Goal: Task Accomplishment & Management: Complete application form

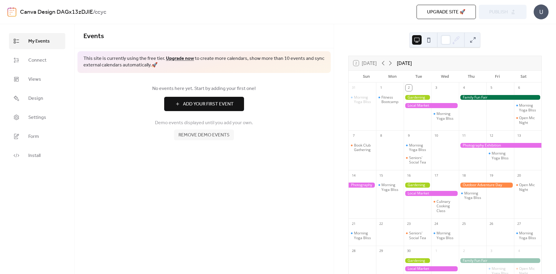
click at [417, 96] on div at bounding box center [416, 97] width 27 height 5
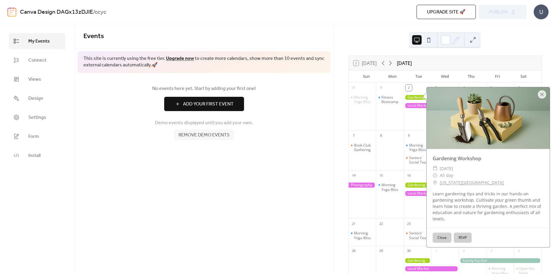
click at [549, 95] on div "Gardening Workshop ​ [DATE] ​ All day ​ [US_STATE][GEOGRAPHIC_DATA] Learn garde…" at bounding box center [485, 167] width 127 height 160
click at [543, 94] on div at bounding box center [541, 94] width 8 height 8
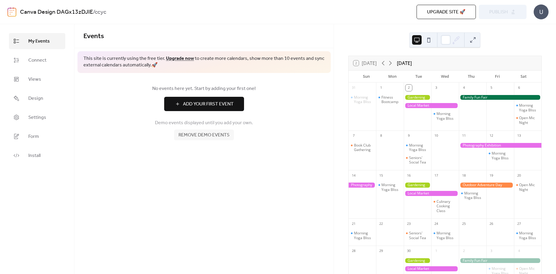
click at [208, 135] on span "Remove demo events" at bounding box center [203, 135] width 51 height 7
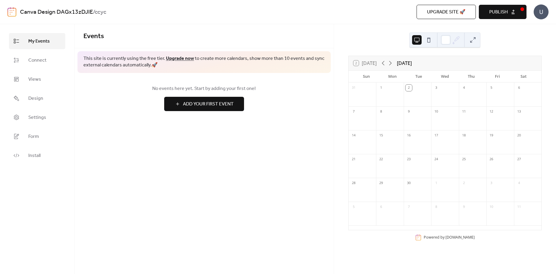
click at [202, 104] on span "Add Your First Event" at bounding box center [208, 104] width 51 height 7
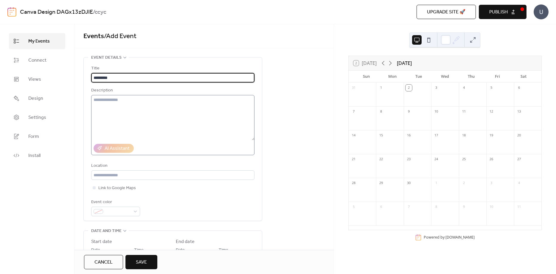
type input "*********"
click at [192, 113] on textarea at bounding box center [172, 117] width 163 height 45
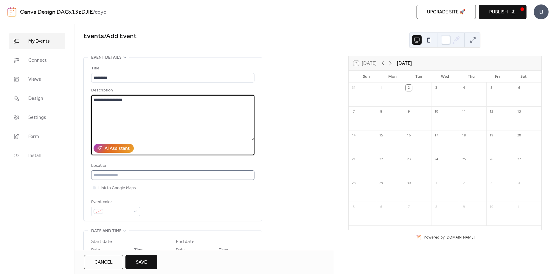
type textarea "**********"
click at [152, 174] on input "text" at bounding box center [172, 175] width 163 height 10
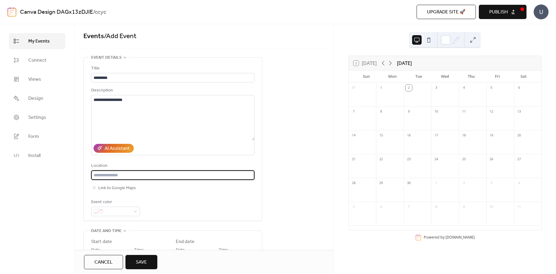
scroll to position [30, 0]
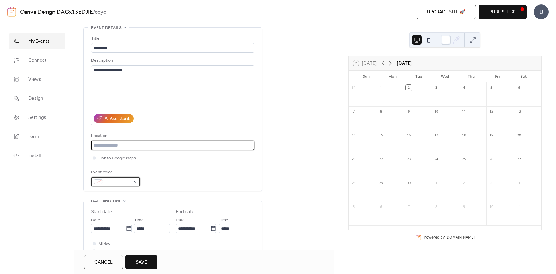
click at [128, 180] on span at bounding box center [117, 181] width 25 height 7
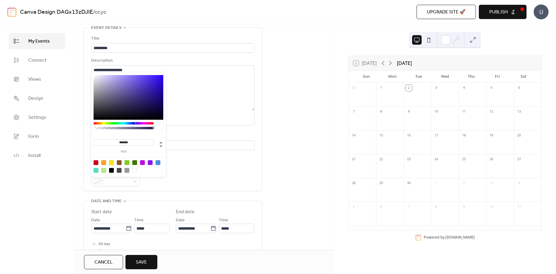
click at [143, 162] on div at bounding box center [142, 162] width 5 height 5
type input "*******"
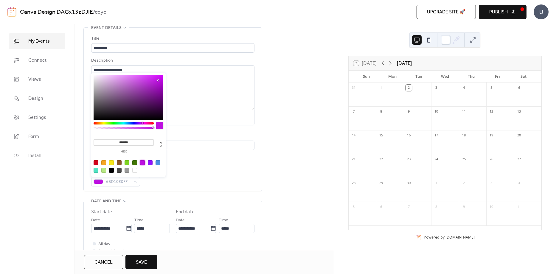
click at [188, 175] on div "Event color #BD10E0FF" at bounding box center [172, 178] width 163 height 18
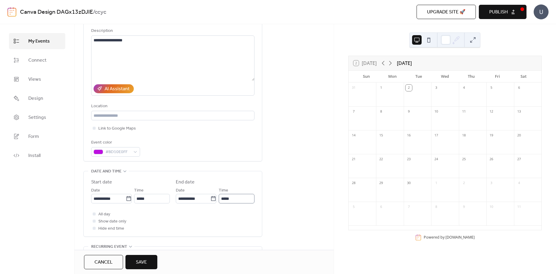
scroll to position [0, 0]
click at [92, 213] on div at bounding box center [94, 214] width 6 height 6
click at [93, 213] on div at bounding box center [94, 213] width 3 height 3
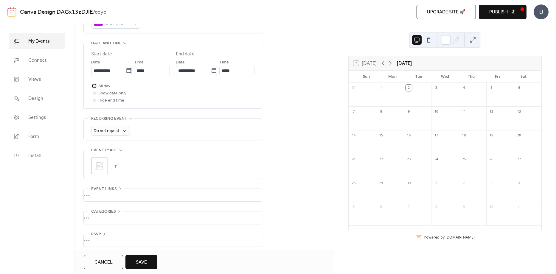
scroll to position [192, 0]
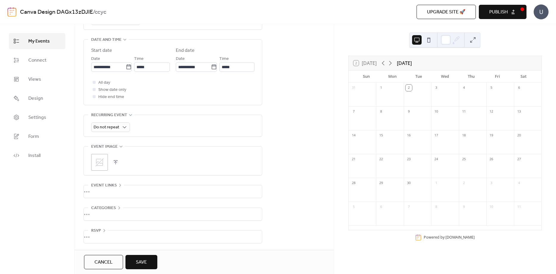
click at [147, 260] on button "Save" at bounding box center [141, 262] width 32 height 14
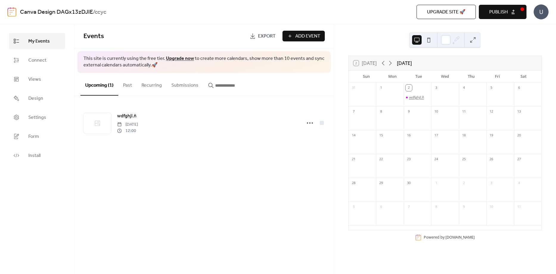
click at [413, 98] on div "wdfghjl.ñ" at bounding box center [416, 97] width 15 height 5
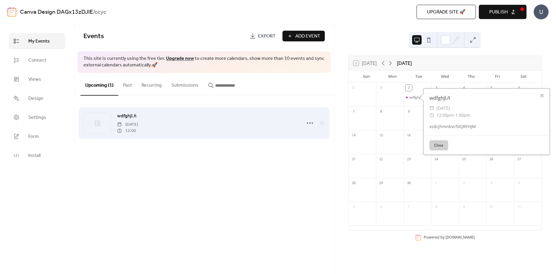
click at [237, 117] on div "wdfghjl.ñ [DATE] 12:00" at bounding box center [207, 122] width 180 height 21
click at [322, 122] on div at bounding box center [321, 123] width 4 height 4
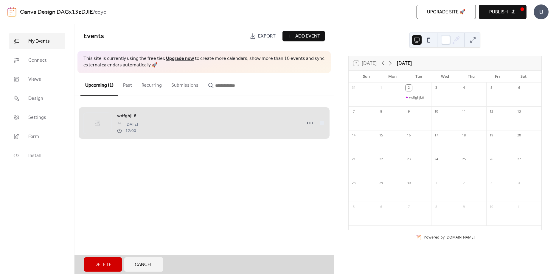
click at [312, 122] on div "wdfghjl.ñ [DATE] 12:00" at bounding box center [203, 123] width 241 height 36
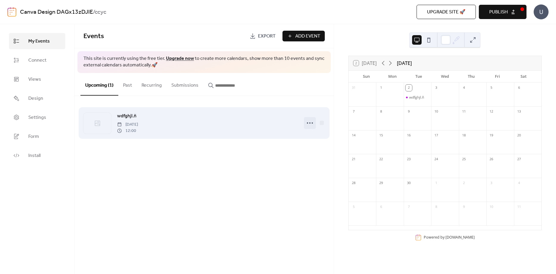
click at [309, 122] on icon at bounding box center [310, 123] width 10 height 10
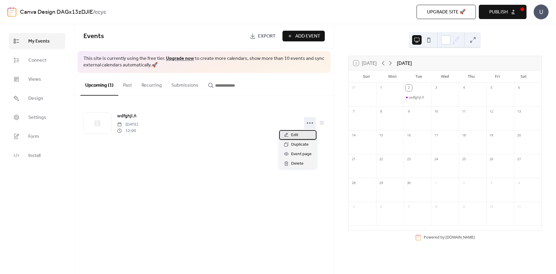
click at [302, 135] on div "Edit" at bounding box center [297, 135] width 37 height 10
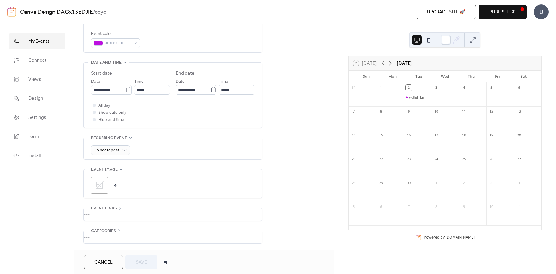
scroll to position [192, 0]
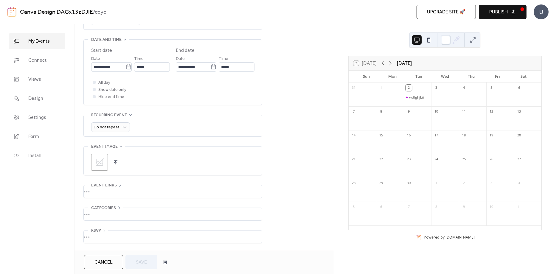
click at [99, 212] on div "•••" at bounding box center [173, 214] width 178 height 13
click at [113, 205] on span "Categories" at bounding box center [103, 206] width 25 height 7
click at [100, 230] on div "•••" at bounding box center [173, 236] width 178 height 13
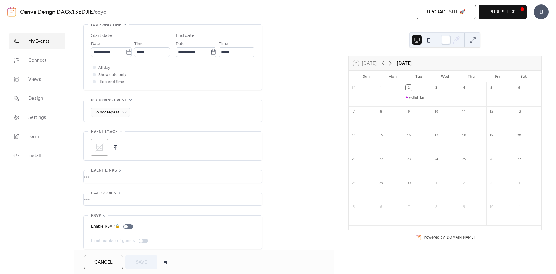
scroll to position [213, 0]
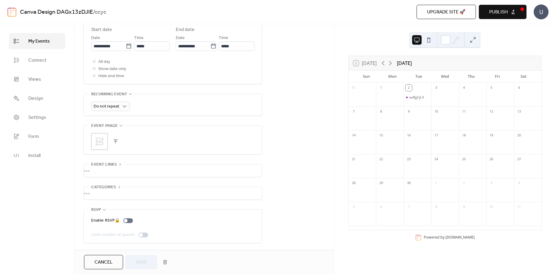
click at [101, 206] on span "RSVP" at bounding box center [96, 209] width 10 height 7
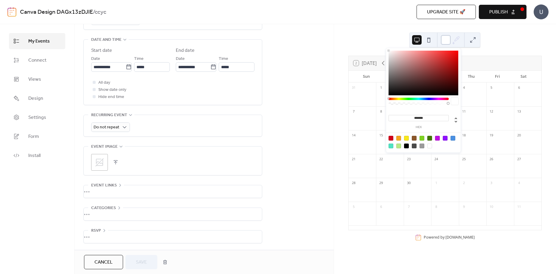
click at [448, 40] on div at bounding box center [446, 40] width 10 height 10
click at [439, 138] on div at bounding box center [437, 138] width 5 height 5
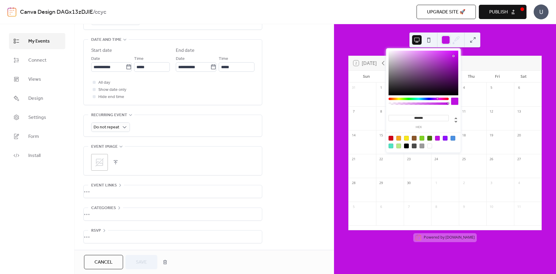
click at [430, 144] on div at bounding box center [429, 146] width 5 height 5
type input "*******"
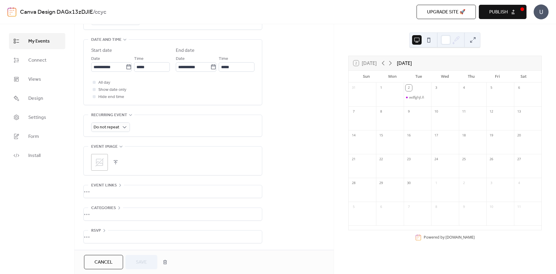
click at [490, 43] on div "2 [DATE] [DATE] Sun Mon Tue Wed Thu Fri Sat 31 1 2 wdfghjl.ñ 3 4 5 6 7 8 9 10 1…" at bounding box center [445, 149] width 222 height 250
click at [417, 97] on div "wdfghjl.ñ" at bounding box center [416, 97] width 15 height 5
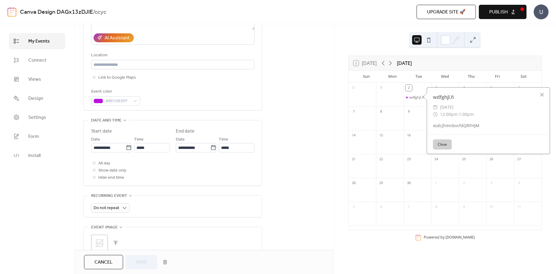
scroll to position [73, 0]
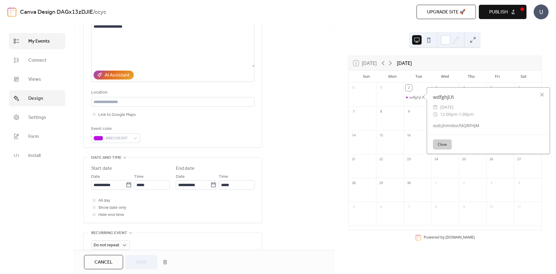
click at [31, 102] on span "Design" at bounding box center [35, 98] width 15 height 7
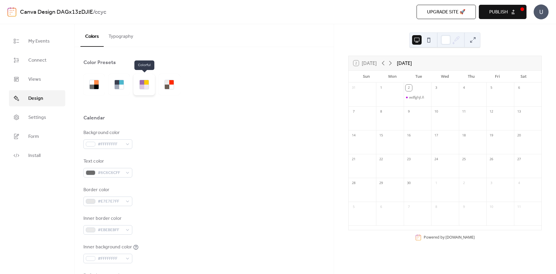
click at [146, 85] on div at bounding box center [146, 87] width 4 height 4
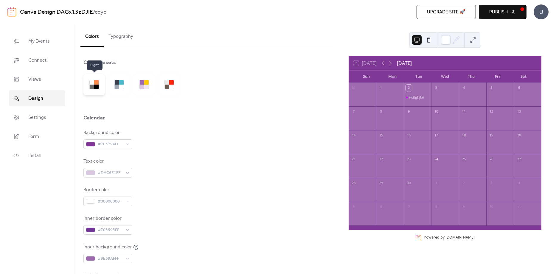
click at [92, 86] on div at bounding box center [92, 87] width 4 height 4
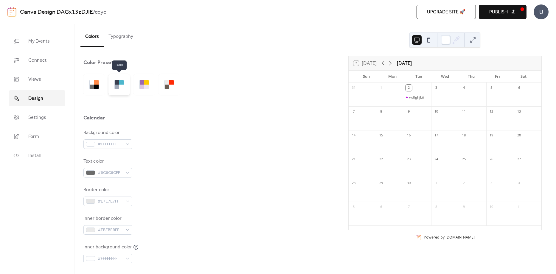
click at [120, 91] on div at bounding box center [118, 84] width 21 height 21
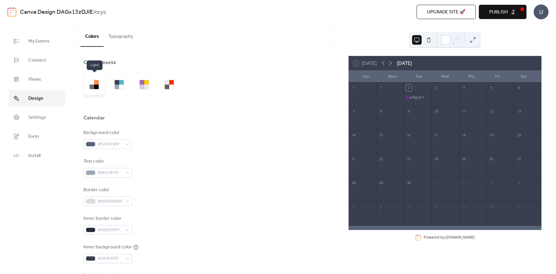
click at [95, 90] on div at bounding box center [93, 84] width 21 height 21
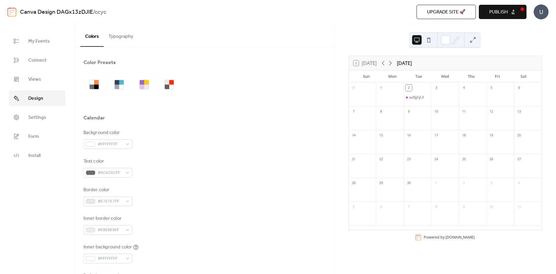
click at [441, 16] on span "Upgrade site 🚀" at bounding box center [446, 12] width 38 height 7
click at [489, 14] on span "Publish" at bounding box center [498, 12] width 18 height 7
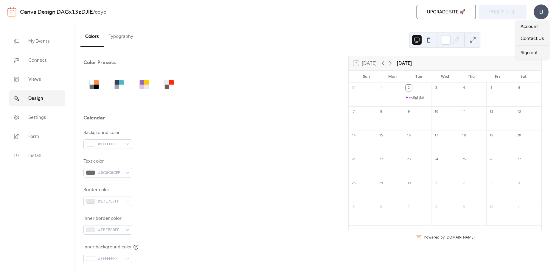
click at [542, 13] on div "U" at bounding box center [540, 11] width 15 height 15
click at [498, 12] on div "Upgrade site 🚀 Preview Publish" at bounding box center [394, 12] width 263 height 14
click at [450, 10] on span "Upgrade site 🚀" at bounding box center [446, 12] width 38 height 7
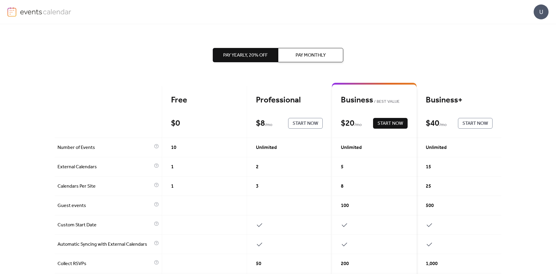
click at [49, 11] on img at bounding box center [46, 11] width 52 height 9
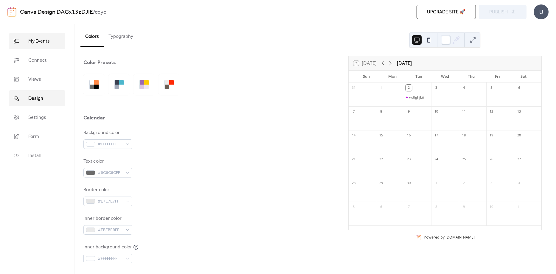
click at [47, 36] on link "My Events" at bounding box center [37, 41] width 56 height 16
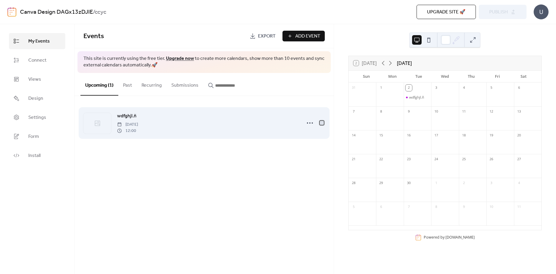
click at [322, 123] on div at bounding box center [321, 123] width 4 height 4
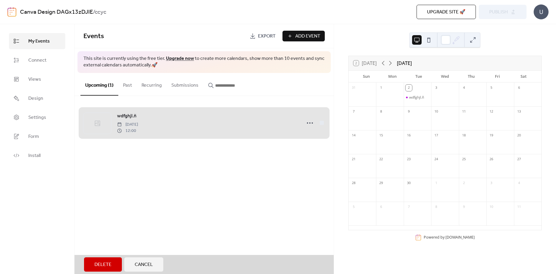
drag, startPoint x: 212, startPoint y: 119, endPoint x: 192, endPoint y: 121, distance: 20.2
click at [192, 121] on div "wdfghjl.ñ [DATE] 12:00" at bounding box center [203, 123] width 241 height 36
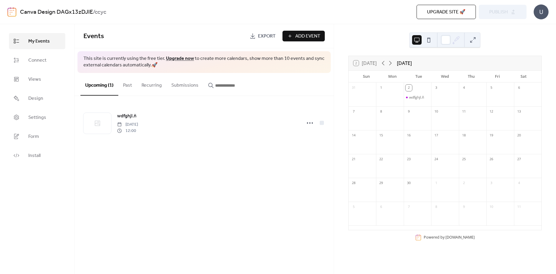
click at [412, 88] on div "2" at bounding box center [408, 88] width 7 height 7
click at [415, 97] on div "wdfghjl.ñ" at bounding box center [416, 97] width 15 height 5
click at [429, 36] on button at bounding box center [429, 40] width 10 height 10
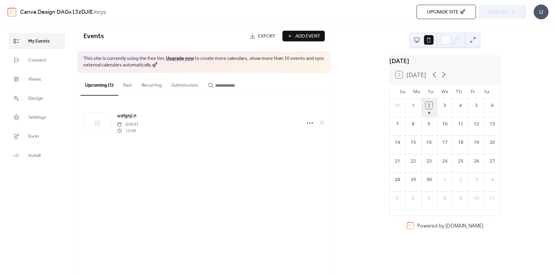
click at [429, 114] on div "2" at bounding box center [429, 107] width 16 height 18
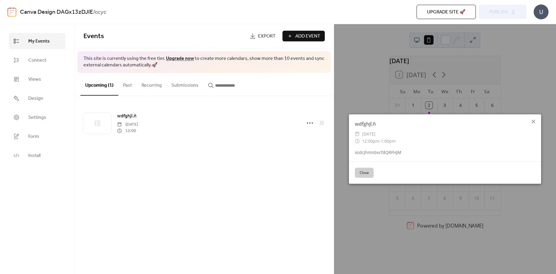
click at [535, 121] on icon at bounding box center [532, 121] width 7 height 7
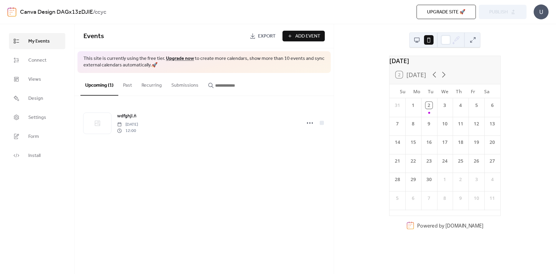
click at [414, 40] on button at bounding box center [417, 40] width 10 height 10
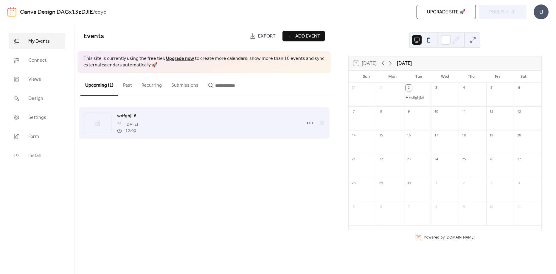
click at [101, 123] on div at bounding box center [97, 123] width 28 height 21
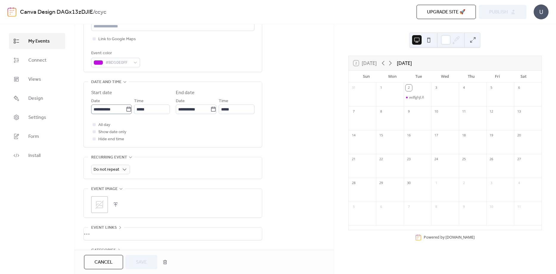
scroll to position [0, 0]
click at [371, 247] on div "2 [DATE] [DATE] Sun Mon Tue Wed Thu Fri Sat 31 1 2 wdfghjl.ñ 3 4 5 6 7 8 9 10 1…" at bounding box center [445, 149] width 222 height 250
click at [53, 11] on link "Canva Design DAGx13zDJIE" at bounding box center [56, 12] width 73 height 11
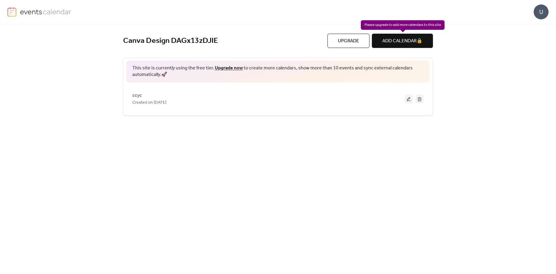
click at [408, 42] on div "ADD CALENDAR 🔒" at bounding box center [402, 41] width 61 height 14
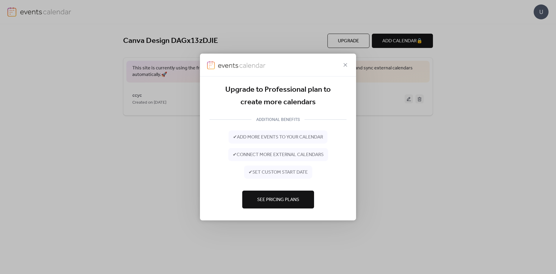
click at [169, 166] on div "Upgrade to Professional plan to create more calendars ADDITIONAL BENEFITS ✔ add…" at bounding box center [278, 137] width 556 height 274
click at [346, 63] on icon at bounding box center [345, 64] width 7 height 7
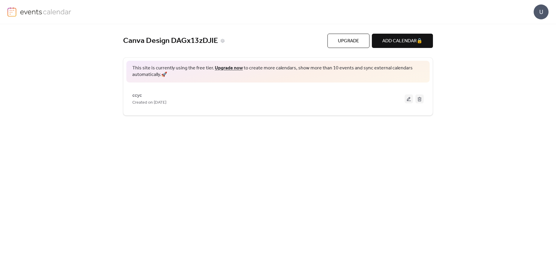
click at [167, 42] on link "Canva Design DAGx13zDJIE" at bounding box center [170, 41] width 95 height 10
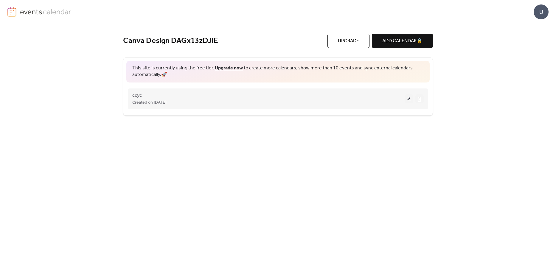
click at [166, 103] on span "Created on [DATE]" at bounding box center [149, 102] width 34 height 7
click at [138, 95] on span "ccyc" at bounding box center [137, 95] width 10 height 7
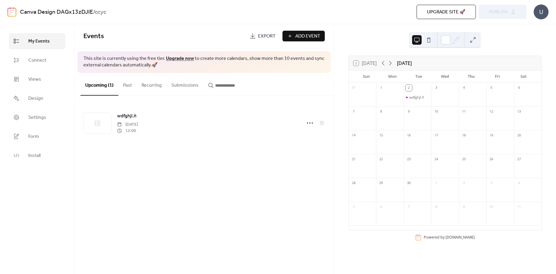
click at [415, 111] on div "9" at bounding box center [416, 111] width 27 height 10
click at [415, 141] on div at bounding box center [416, 146] width 27 height 12
drag, startPoint x: 415, startPoint y: 145, endPoint x: 415, endPoint y: 140, distance: 4.8
click at [415, 145] on div at bounding box center [416, 146] width 27 height 12
click at [420, 135] on div "16" at bounding box center [416, 135] width 27 height 10
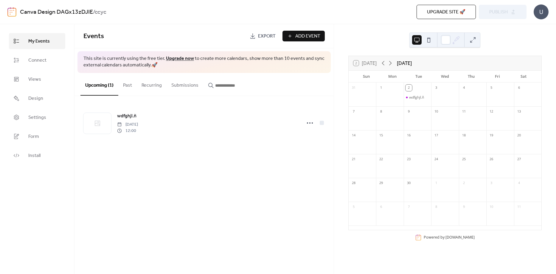
click at [420, 135] on div "16" at bounding box center [416, 135] width 27 height 10
click at [266, 36] on span "Export" at bounding box center [267, 36] width 18 height 7
drag, startPoint x: 441, startPoint y: 156, endPoint x: 423, endPoint y: 156, distance: 17.9
click at [423, 156] on div "31 1 2 wdfghjl.ñ 3 4 5 6 7 8 9 10 11 12 13 14 15 16 17 18 19 20 21 22 23 24 25 …" at bounding box center [444, 155] width 193 height 147
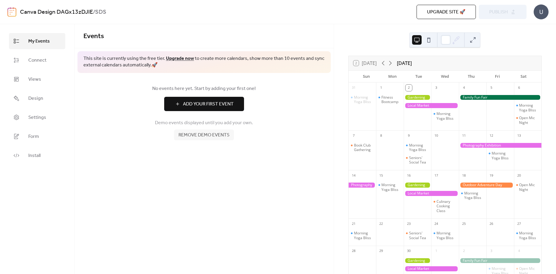
click at [449, 106] on div at bounding box center [430, 105] width 55 height 5
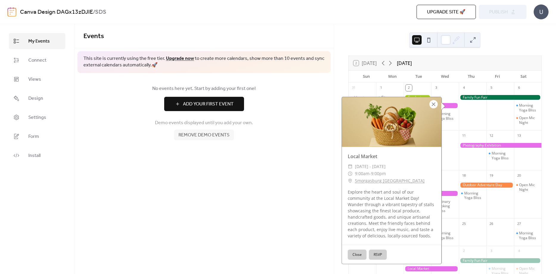
click at [430, 104] on div at bounding box center [433, 104] width 8 height 8
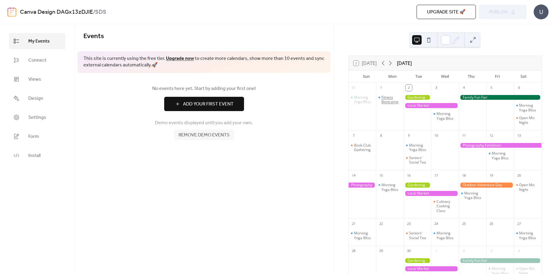
click at [393, 95] on div "Fitness Bootcamp" at bounding box center [391, 99] width 20 height 9
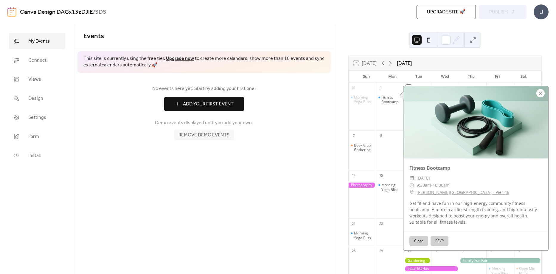
click at [540, 90] on div at bounding box center [540, 93] width 8 height 8
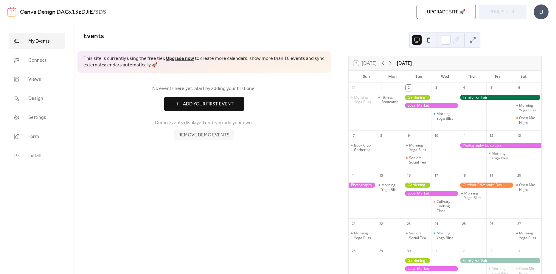
click at [207, 138] on span "Remove demo events" at bounding box center [203, 135] width 51 height 7
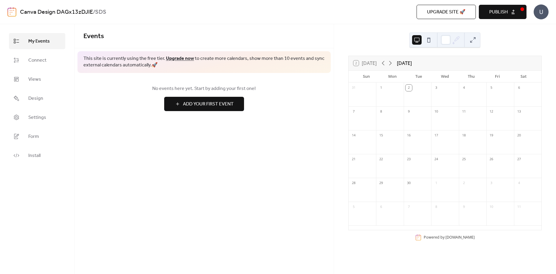
click at [193, 104] on span "Add Your First Event" at bounding box center [208, 104] width 51 height 7
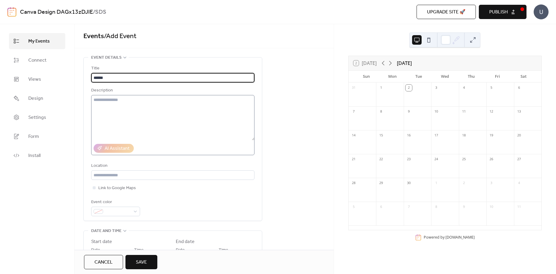
type input "******"
click at [153, 110] on textarea at bounding box center [172, 117] width 163 height 45
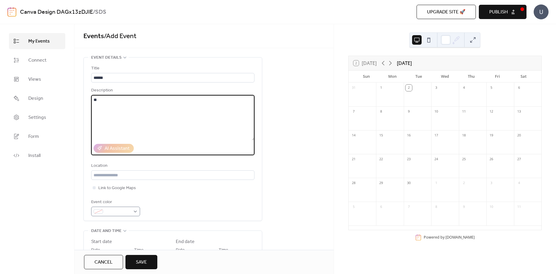
type textarea "**"
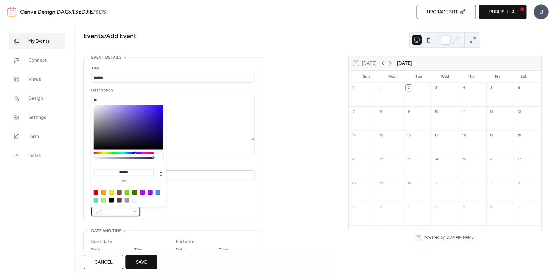
click at [129, 210] on span at bounding box center [117, 211] width 25 height 7
click at [119, 190] on div at bounding box center [119, 192] width 5 height 5
type input "*******"
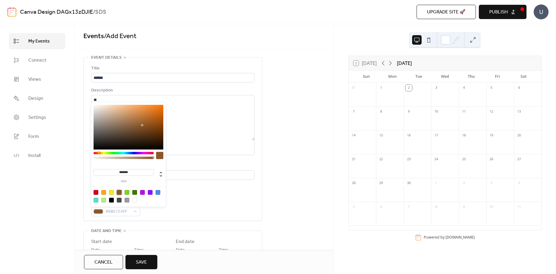
click at [195, 205] on div "Event color #8B572AFF" at bounding box center [172, 208] width 163 height 18
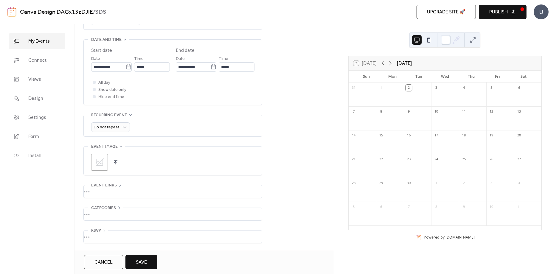
scroll to position [192, 0]
click at [146, 259] on span "Save" at bounding box center [141, 262] width 11 height 7
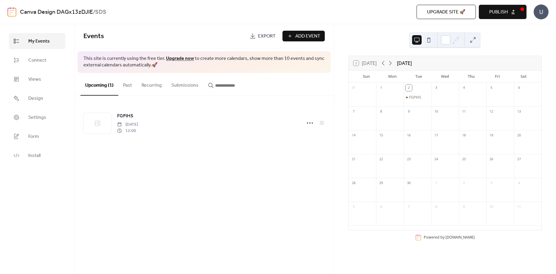
click at [508, 15] on button "Publish" at bounding box center [502, 12] width 48 height 14
click at [308, 37] on span "Add Event" at bounding box center [307, 36] width 25 height 7
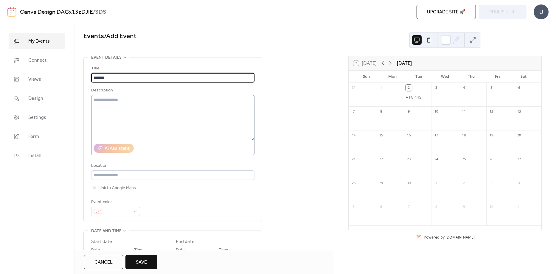
type input "*******"
click at [161, 110] on textarea at bounding box center [172, 117] width 163 height 45
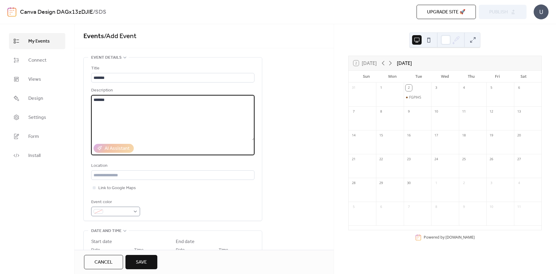
type textarea "*******"
click at [117, 208] on div at bounding box center [115, 212] width 49 height 10
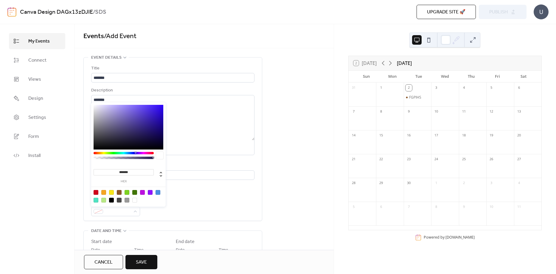
click at [148, 191] on div at bounding box center [150, 192] width 5 height 5
type input "*******"
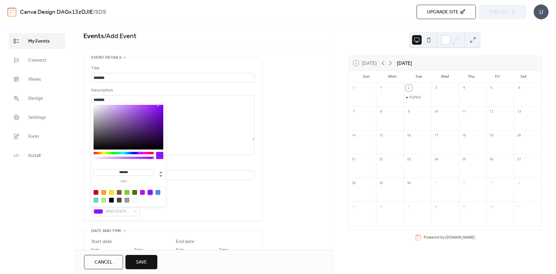
click at [210, 190] on div "Link to Google Maps" at bounding box center [172, 187] width 163 height 7
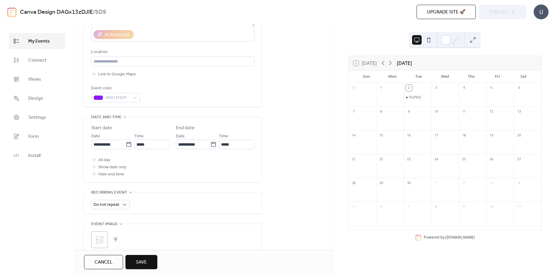
scroll to position [119, 0]
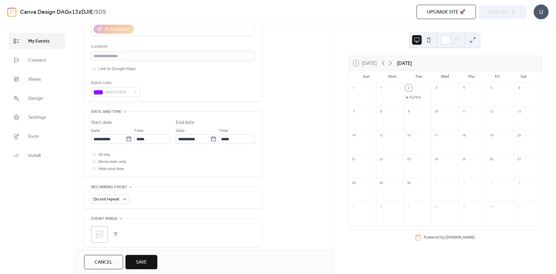
click at [144, 261] on span "Save" at bounding box center [141, 262] width 11 height 7
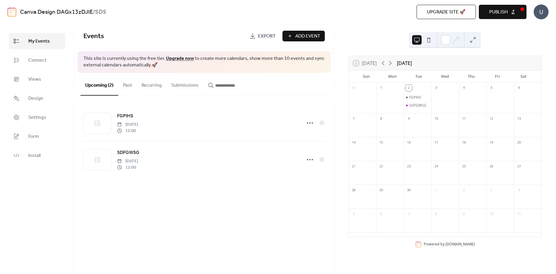
click at [411, 128] on div at bounding box center [416, 129] width 27 height 12
click at [453, 147] on div at bounding box center [444, 152] width 27 height 12
click at [309, 37] on span "Add Event" at bounding box center [307, 36] width 25 height 7
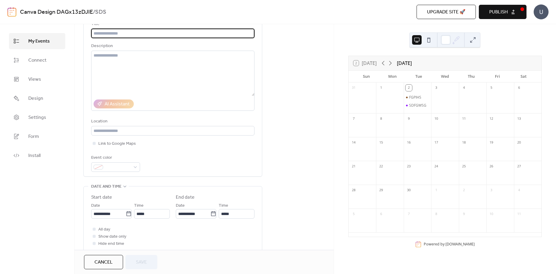
scroll to position [149, 0]
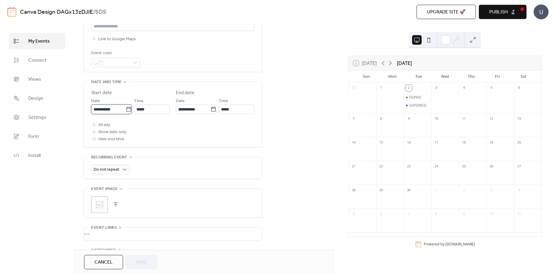
click at [123, 107] on input "**********" at bounding box center [108, 110] width 35 height 10
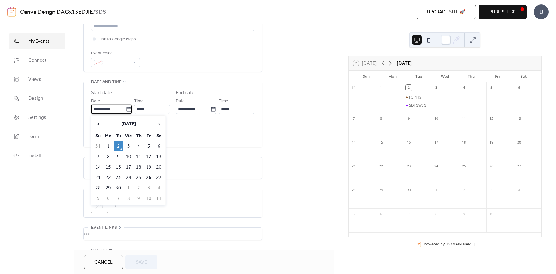
click at [133, 158] on table "‹ September 2025 › Su Mo Tu We Th Fr Sa 31 1 2 3 4 5 6 7 8 9 10 11 12 13 14 15 …" at bounding box center [128, 160] width 71 height 87
click at [132, 157] on td "10" at bounding box center [129, 157] width 10 height 10
type input "**********"
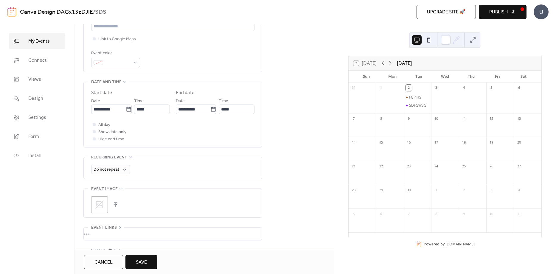
click at [145, 264] on span "Save" at bounding box center [141, 262] width 11 height 7
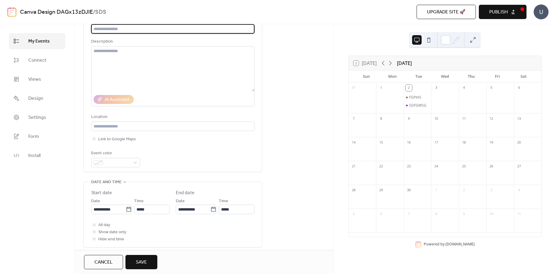
click at [154, 30] on input "text" at bounding box center [172, 29] width 163 height 10
type input "****"
click at [142, 268] on button "Save" at bounding box center [141, 262] width 32 height 14
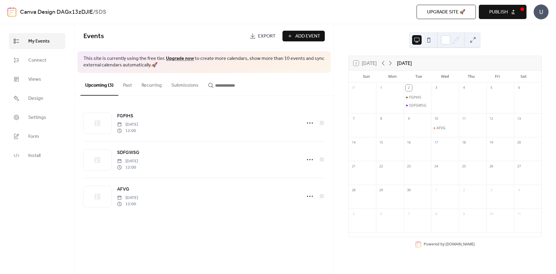
click at [509, 15] on button "Publish" at bounding box center [502, 12] width 48 height 14
click at [264, 34] on span "Export" at bounding box center [267, 36] width 18 height 7
click at [35, 150] on link "Install" at bounding box center [37, 155] width 56 height 16
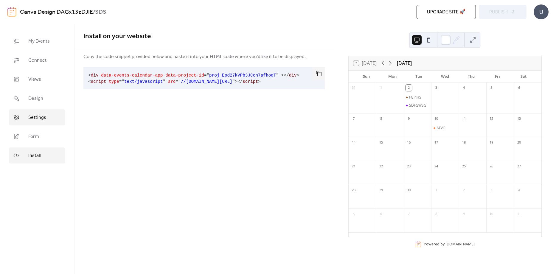
click at [46, 113] on link "Settings" at bounding box center [37, 117] width 56 height 16
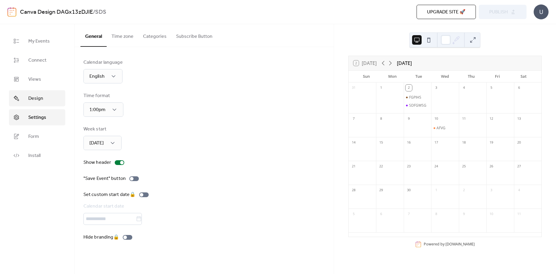
click at [47, 99] on link "Design" at bounding box center [37, 98] width 56 height 16
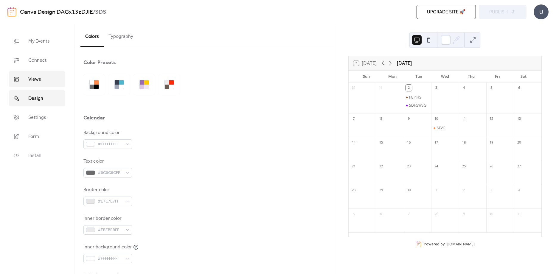
click at [43, 83] on link "Views" at bounding box center [37, 79] width 56 height 16
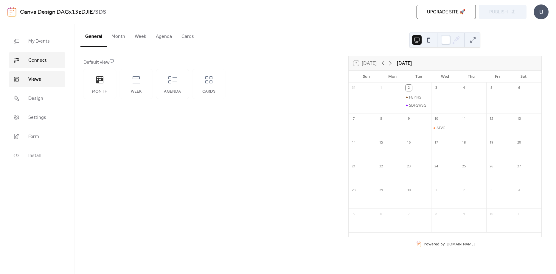
click at [35, 58] on span "Connect" at bounding box center [37, 60] width 18 height 7
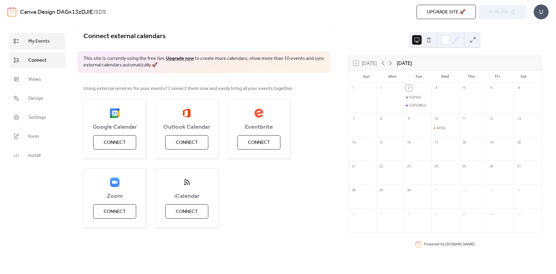
click at [55, 43] on link "My Events" at bounding box center [37, 41] width 56 height 16
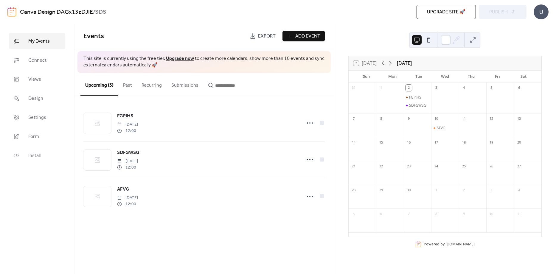
click at [308, 34] on span "Add Event" at bounding box center [307, 36] width 25 height 7
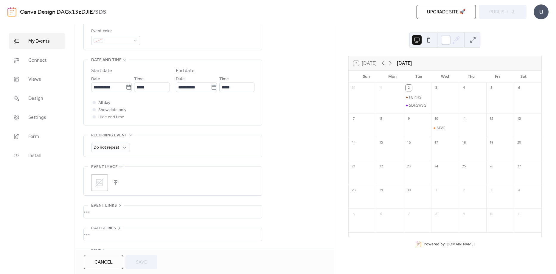
scroll to position [192, 0]
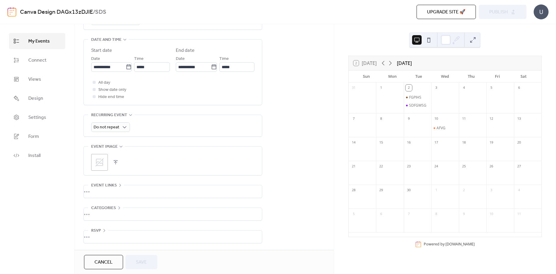
click at [96, 231] on div "•••" at bounding box center [173, 236] width 178 height 13
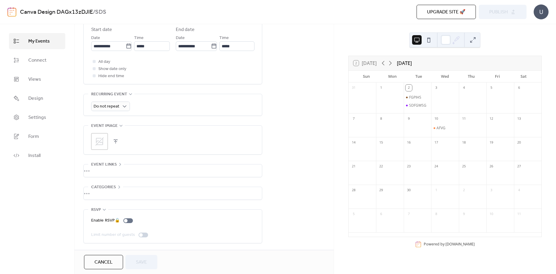
click at [114, 191] on div "•••" at bounding box center [173, 193] width 178 height 13
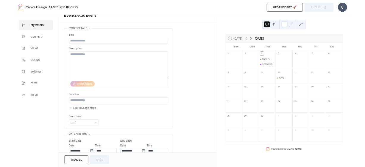
scroll to position [0, 0]
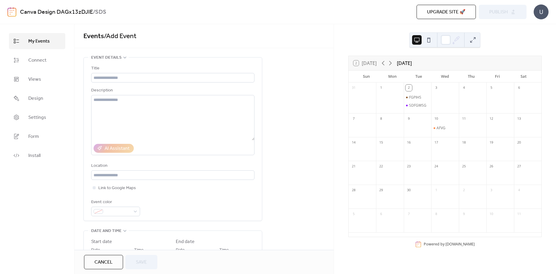
click at [319, 103] on div "**********" at bounding box center [203, 272] width 259 height 431
drag, startPoint x: 419, startPoint y: 104, endPoint x: 309, endPoint y: 96, distance: 109.8
click at [309, 96] on div "**********" at bounding box center [203, 272] width 259 height 431
click at [41, 63] on span "Connect" at bounding box center [37, 60] width 18 height 7
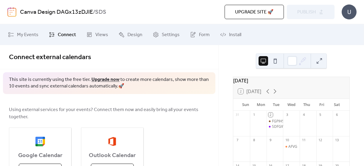
click at [44, 26] on link "Connect" at bounding box center [62, 34] width 36 height 16
